Goal: Information Seeking & Learning: Learn about a topic

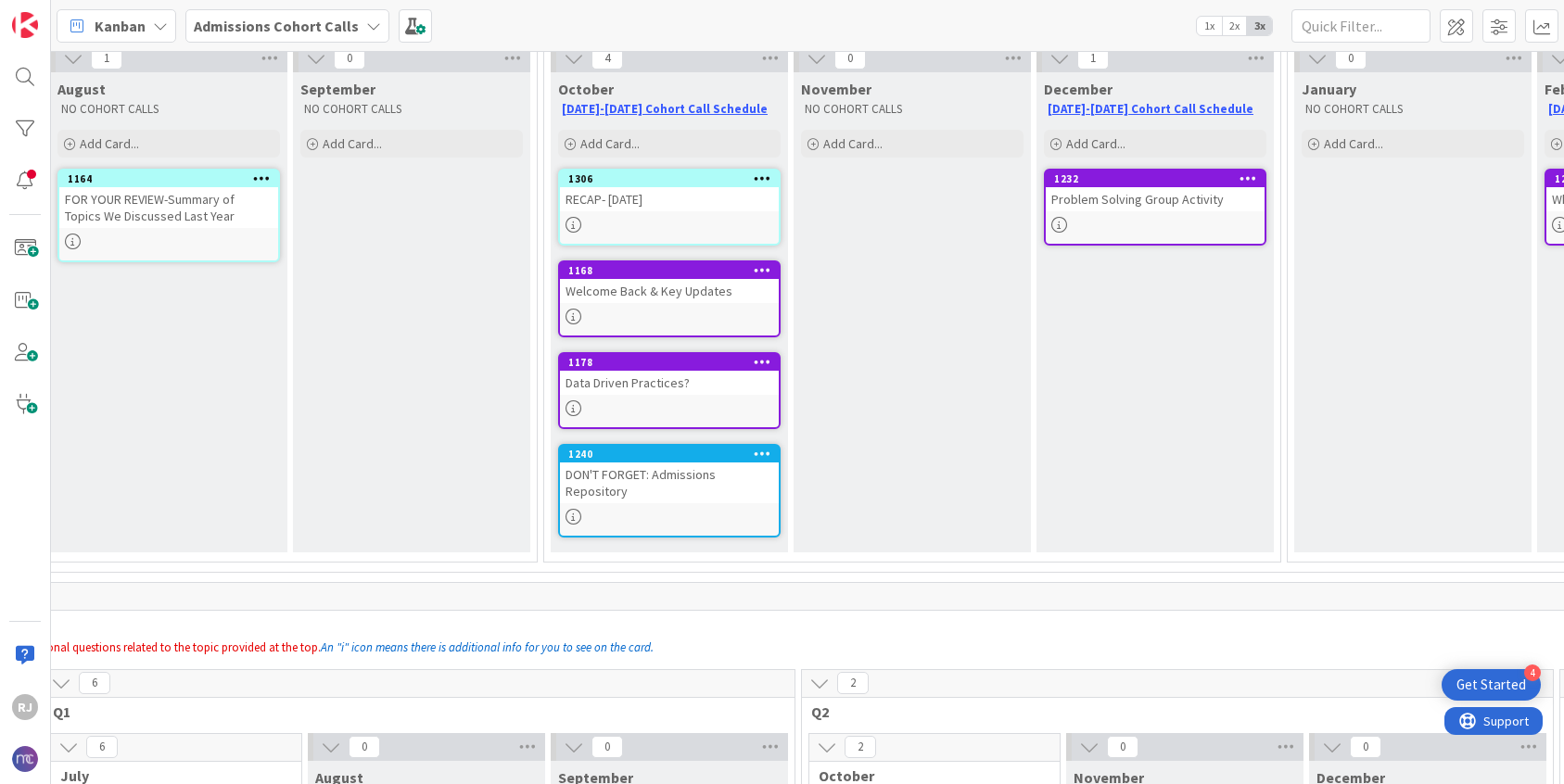
click at [673, 211] on div "1306 RECAP- [DATE]" at bounding box center [669, 207] width 222 height 77
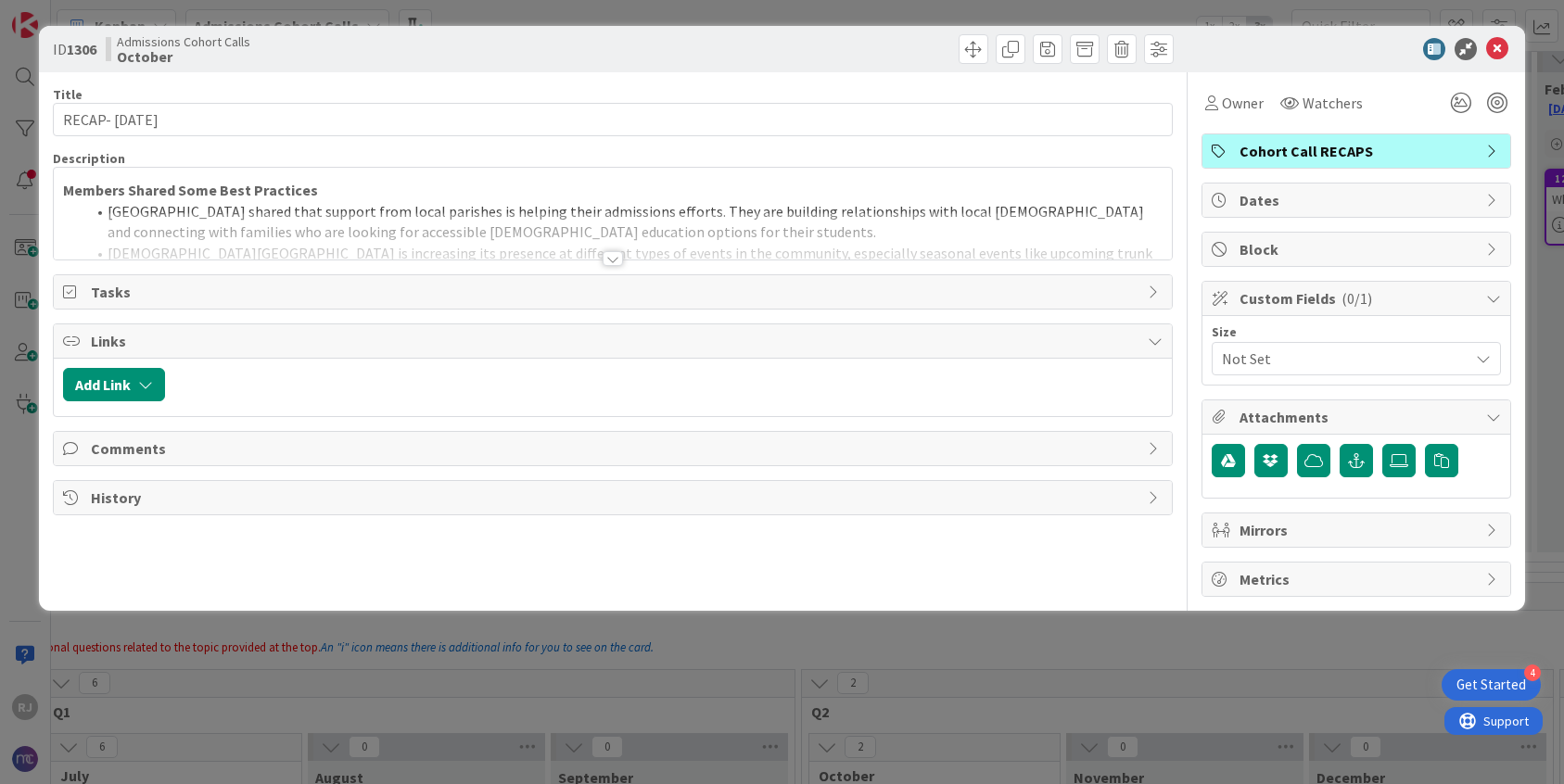
click at [619, 261] on div at bounding box center [612, 258] width 21 height 15
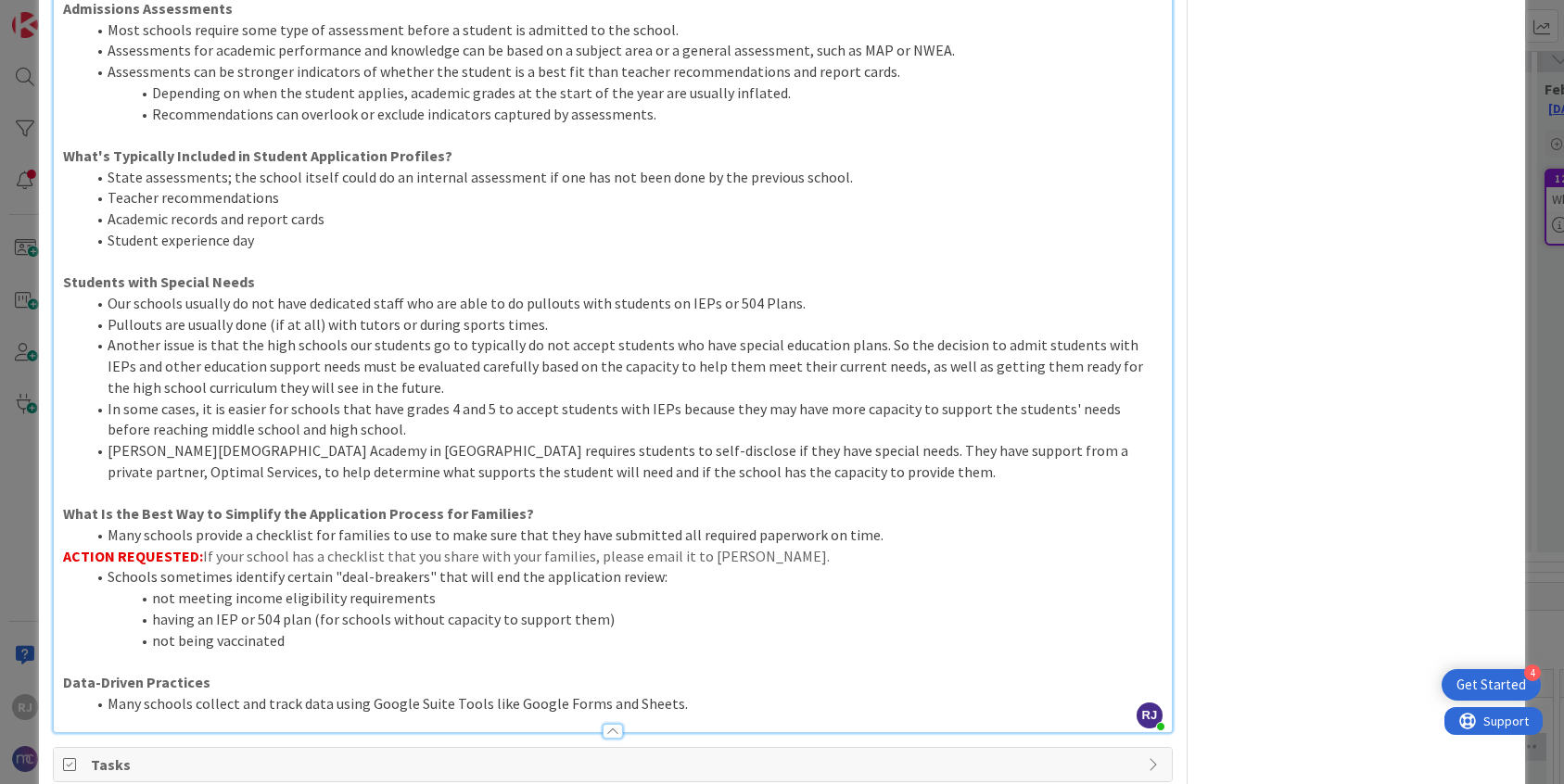
scroll to position [732, 0]
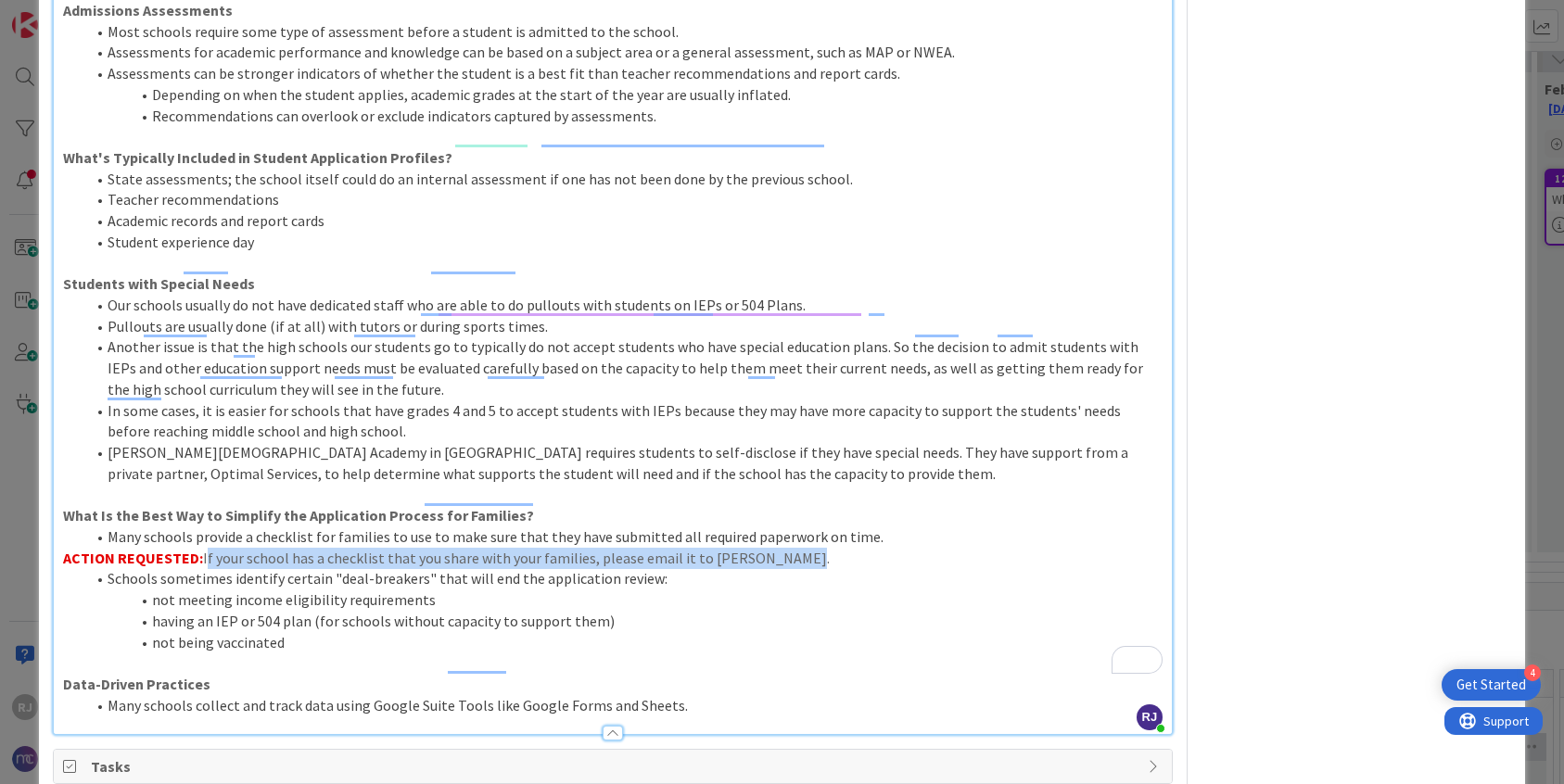
drag, startPoint x: 788, startPoint y: 516, endPoint x: 202, endPoint y: 514, distance: 586.0
click at [202, 548] on p "ACTION REQUESTED: If your school has a checklist that you share with your famil…" at bounding box center [612, 559] width 1099 height 22
copy p "If your school has a checklist that you share with your families, please email …"
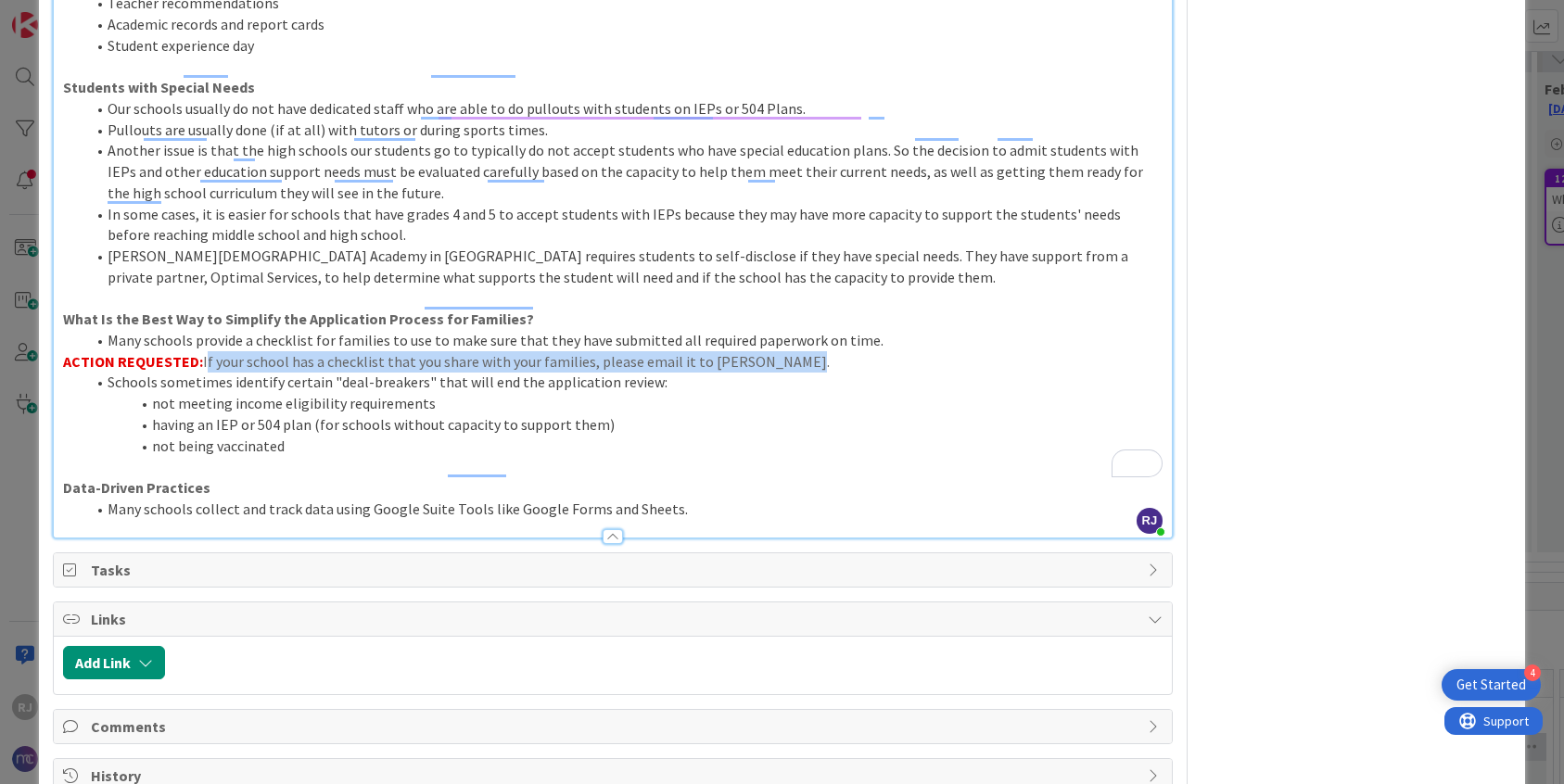
scroll to position [935, 0]
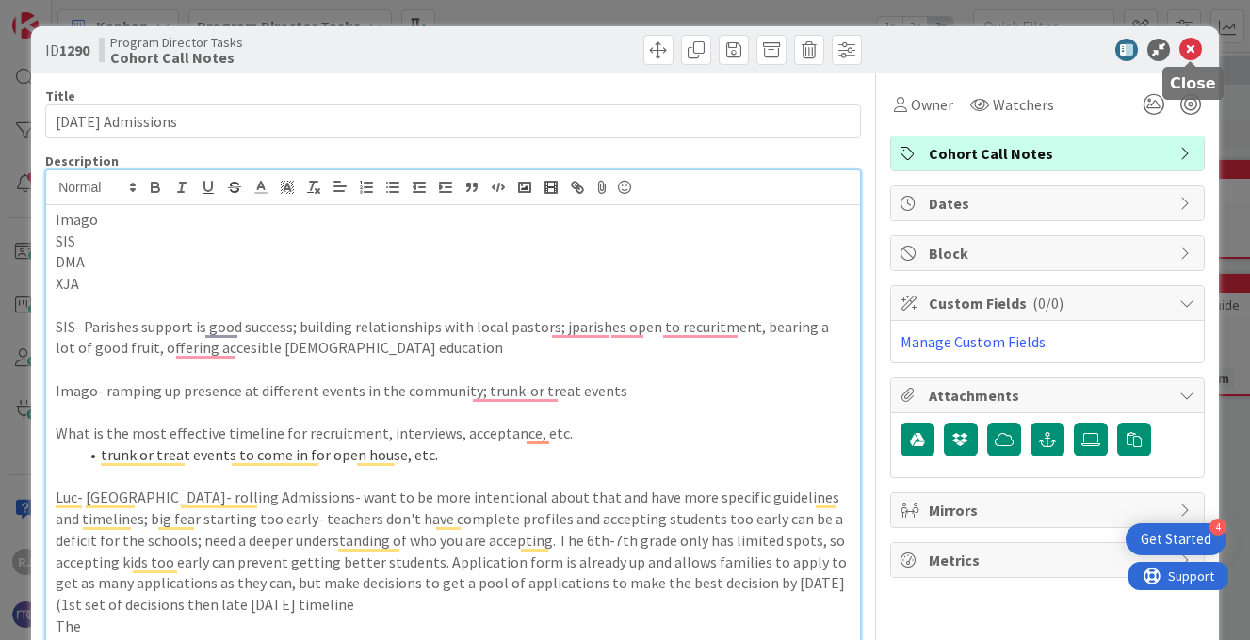
click at [1198, 46] on icon at bounding box center [1190, 50] width 23 height 23
